Goal: Task Accomplishment & Management: Use online tool/utility

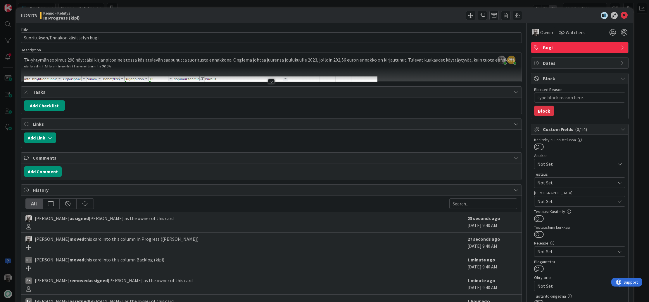
scroll to position [96, 0]
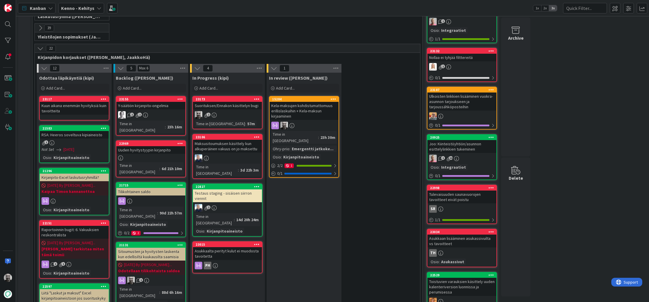
click at [315, 105] on div "Kela-maksujen kohdistumattomuus erillislaskuihin + Kela-maksun kirjaaminen" at bounding box center [303, 111] width 69 height 18
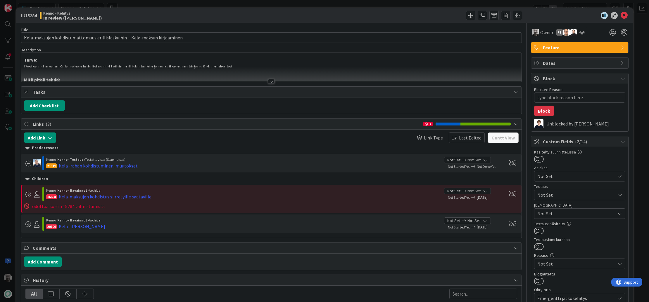
click at [272, 82] on div at bounding box center [271, 81] width 6 height 5
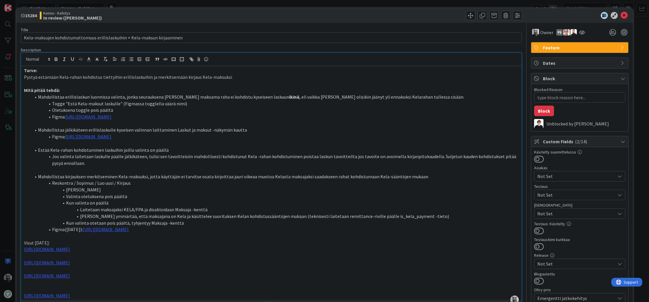
click at [277, 178] on li "Mahdollistaa kirjauksen merkitseminen Kela-maksuksi, jotta käyttäjän ei tarvits…" at bounding box center [274, 177] width 487 height 7
type textarea "x"
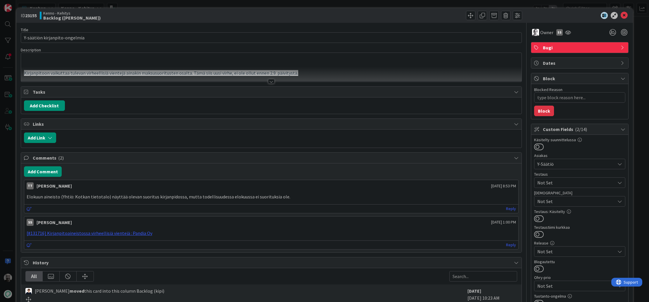
type textarea "x"
